Goal: Task Accomplishment & Management: Use online tool/utility

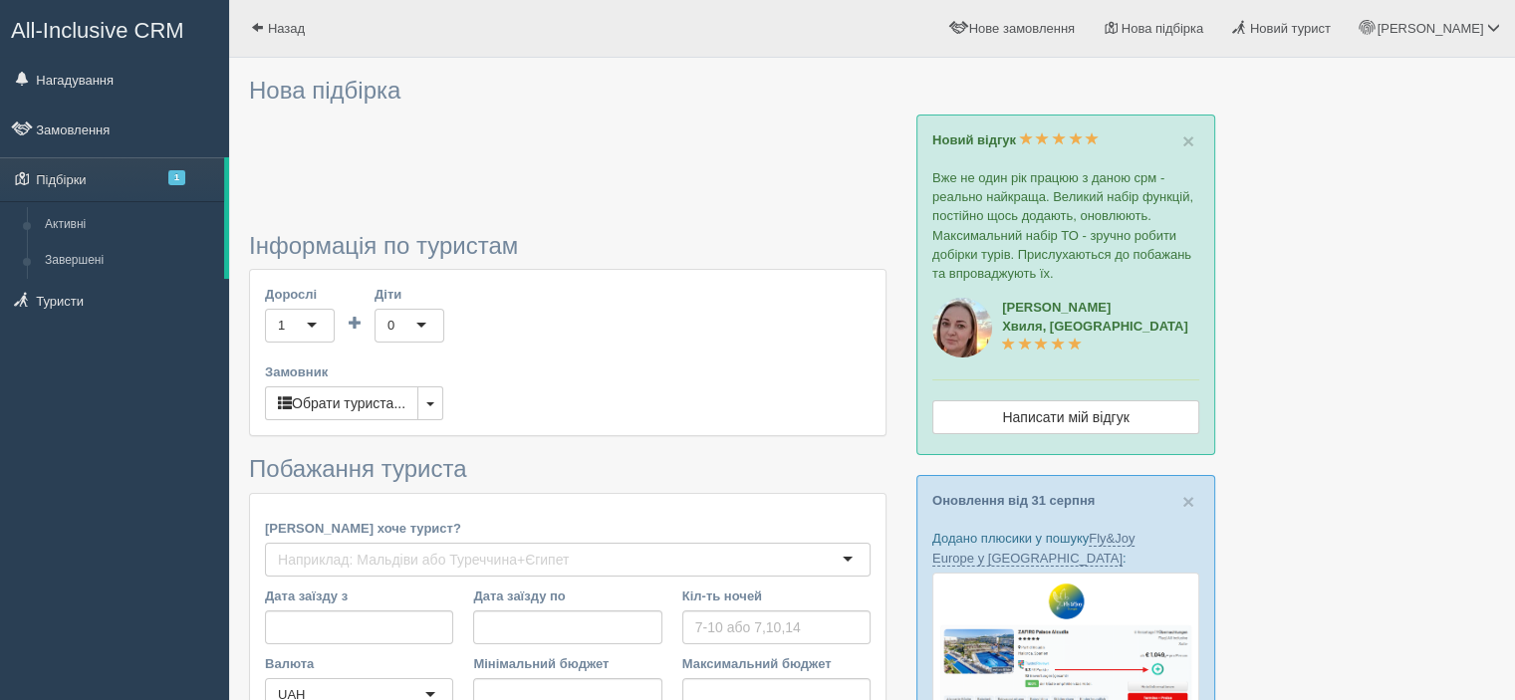
type input "10"
type input "616000"
type input "616100"
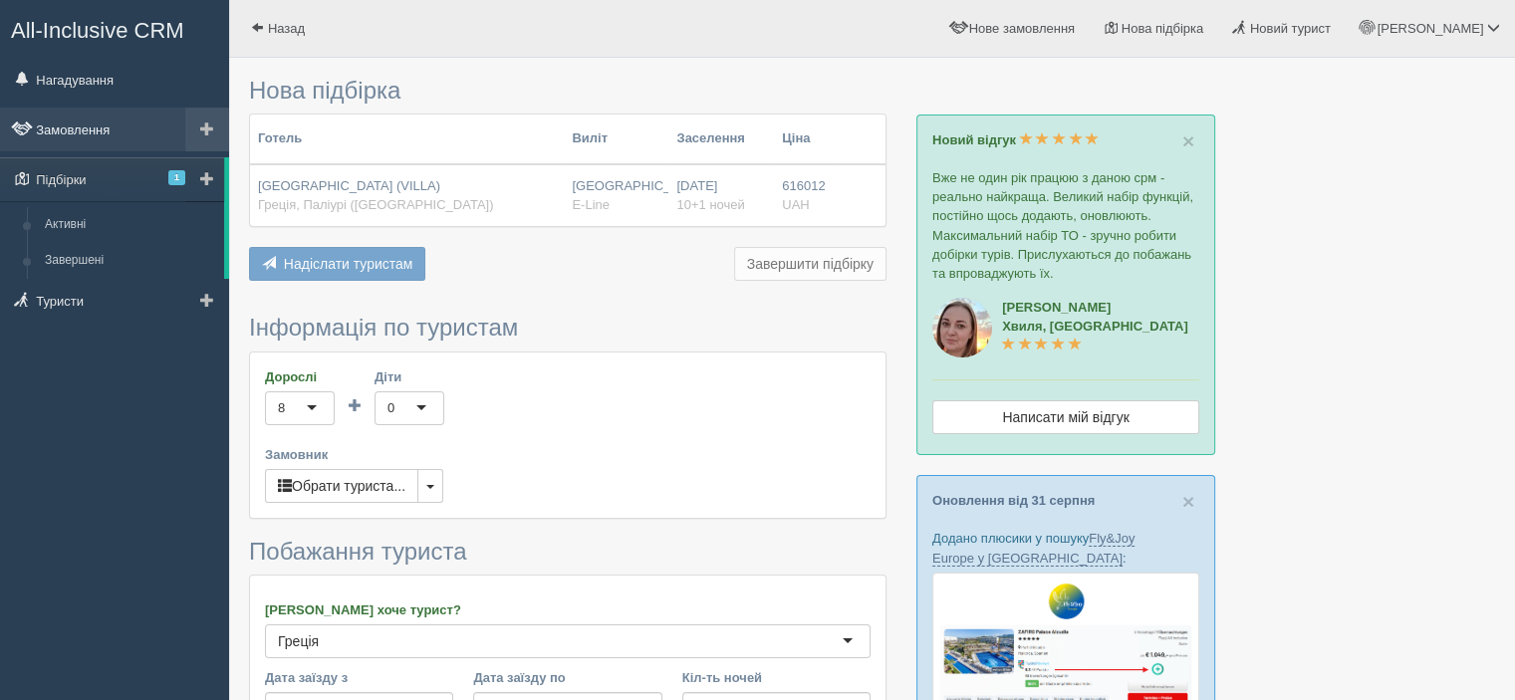
click at [98, 127] on link "Замовлення" at bounding box center [114, 130] width 229 height 44
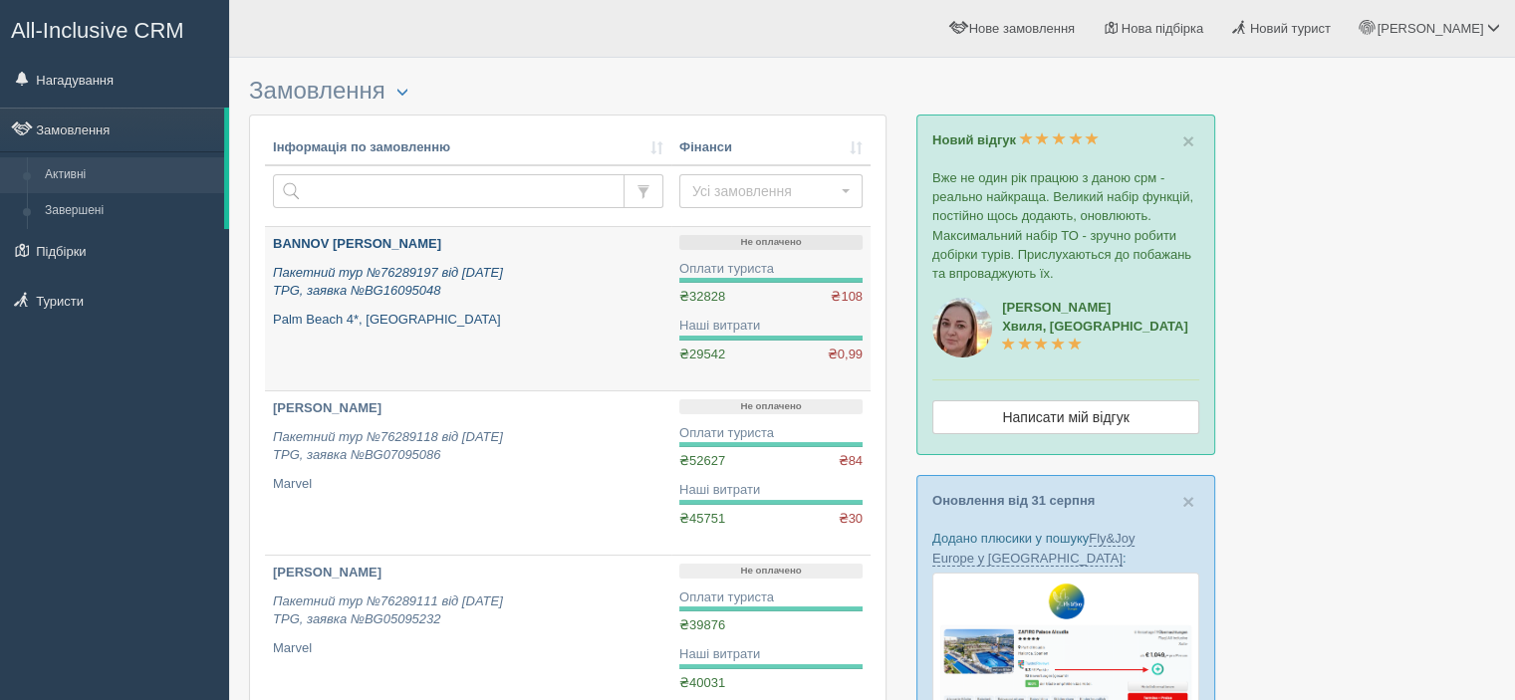
click at [422, 246] on p "BANNOV [PERSON_NAME]" at bounding box center [468, 244] width 390 height 19
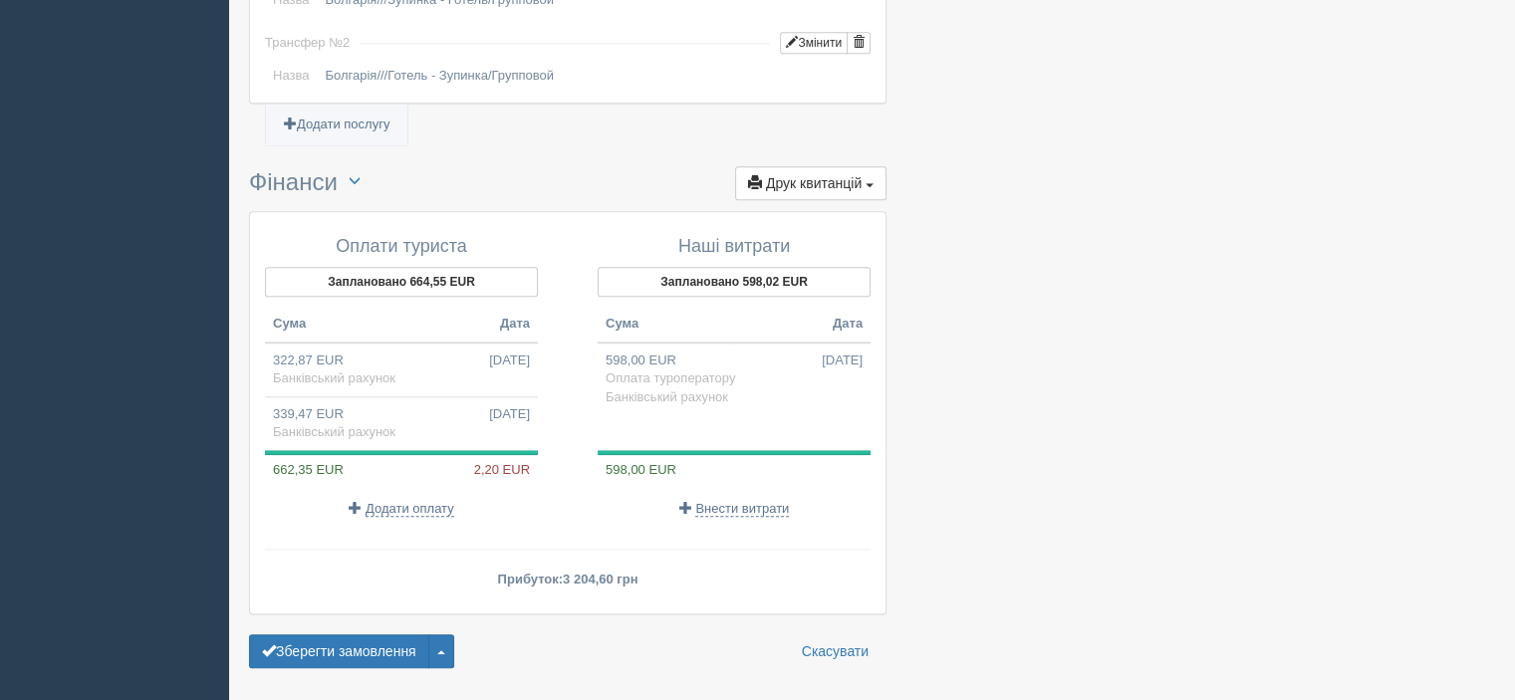
scroll to position [2109, 0]
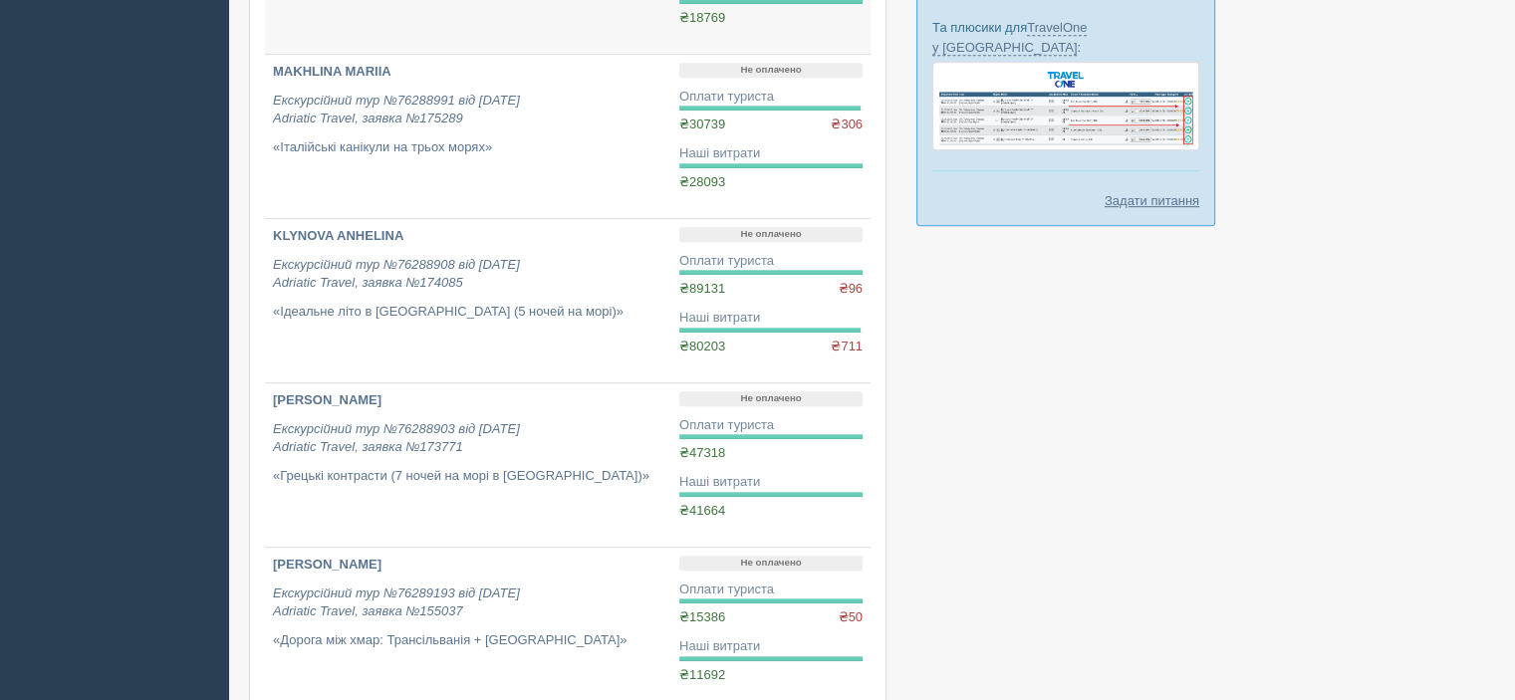
scroll to position [1167, 0]
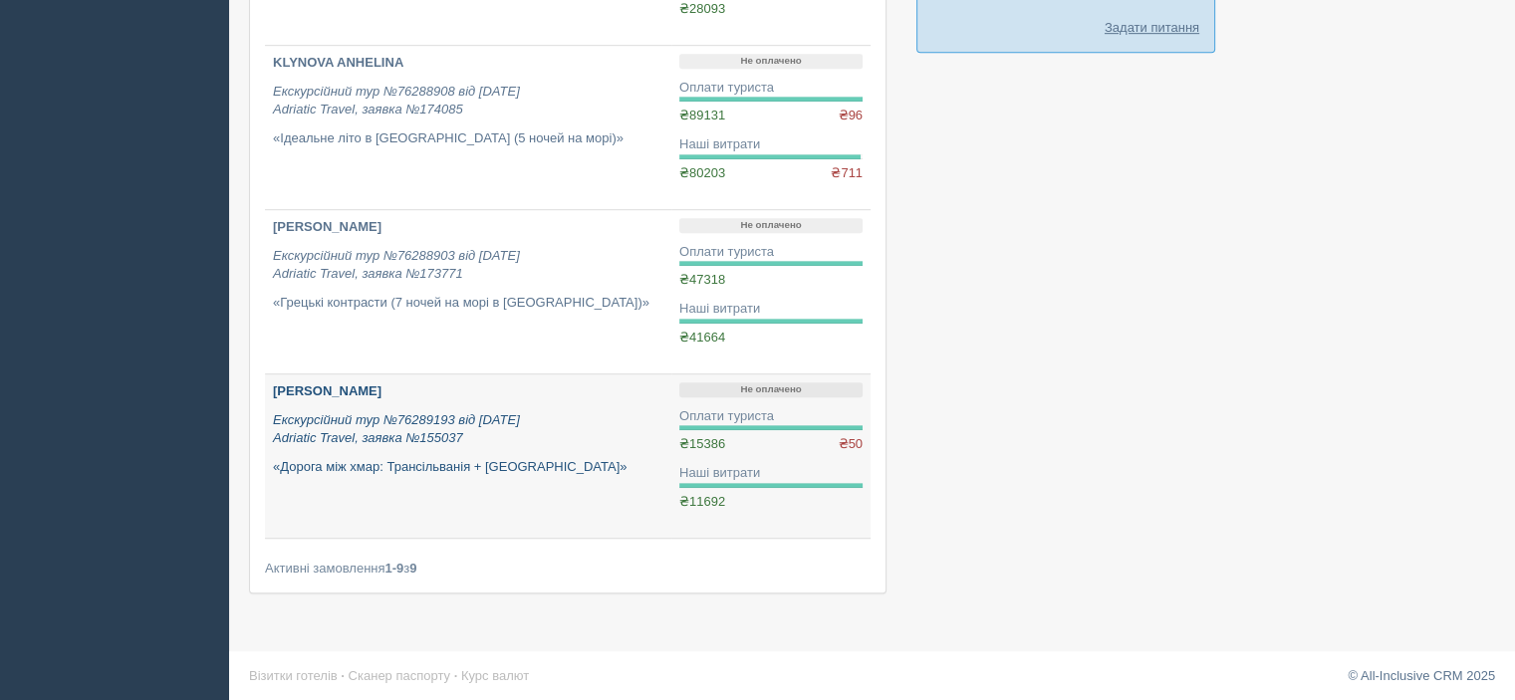
click at [381, 420] on icon "Екскурсійний тур №76289193 від [DATE] Adriatic Travel, заявка №155037" at bounding box center [396, 429] width 247 height 34
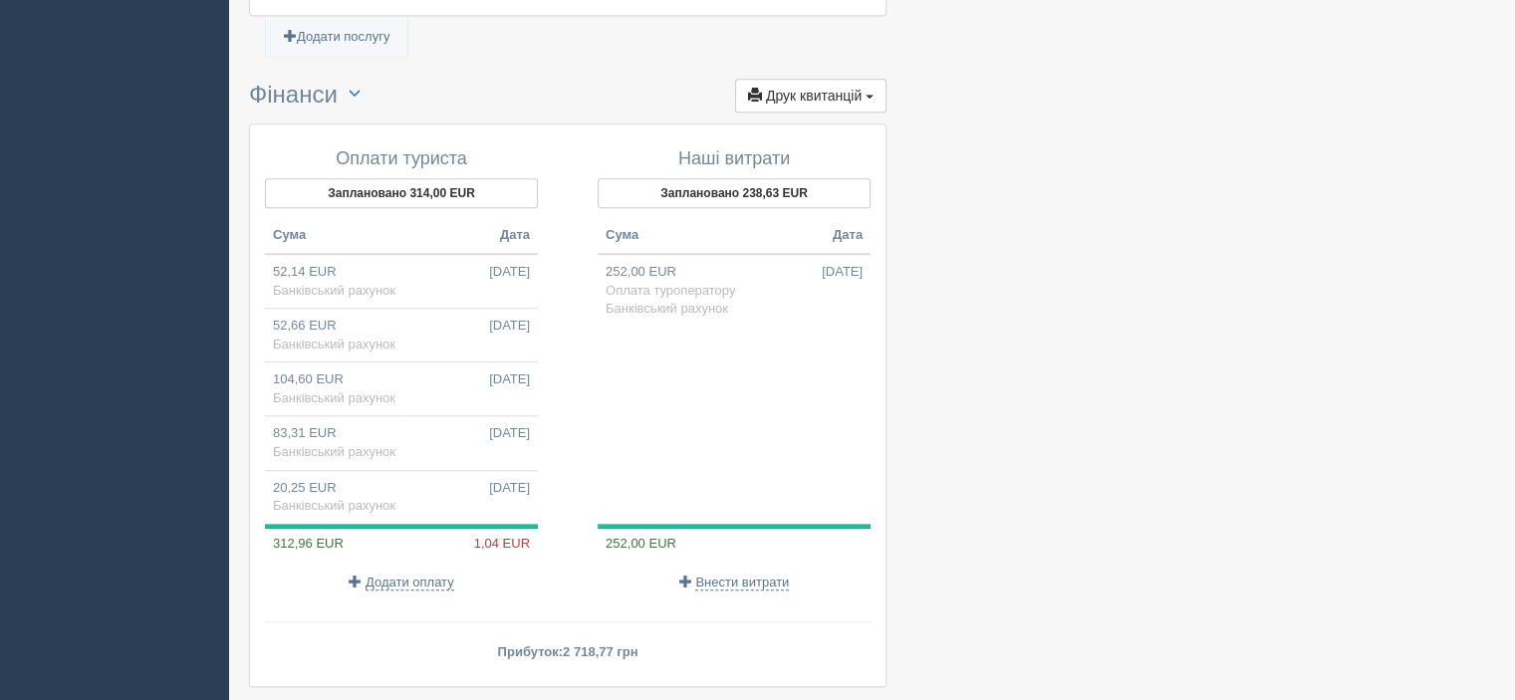
scroll to position [1627, 0]
